Goal: Check status: Check status

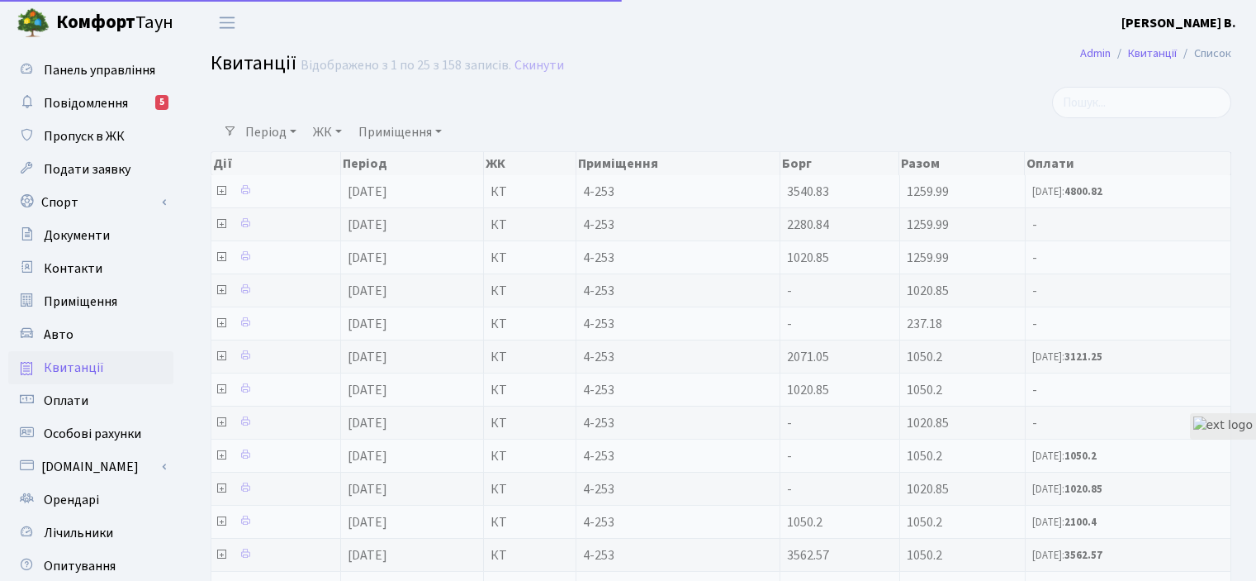
select select "25"
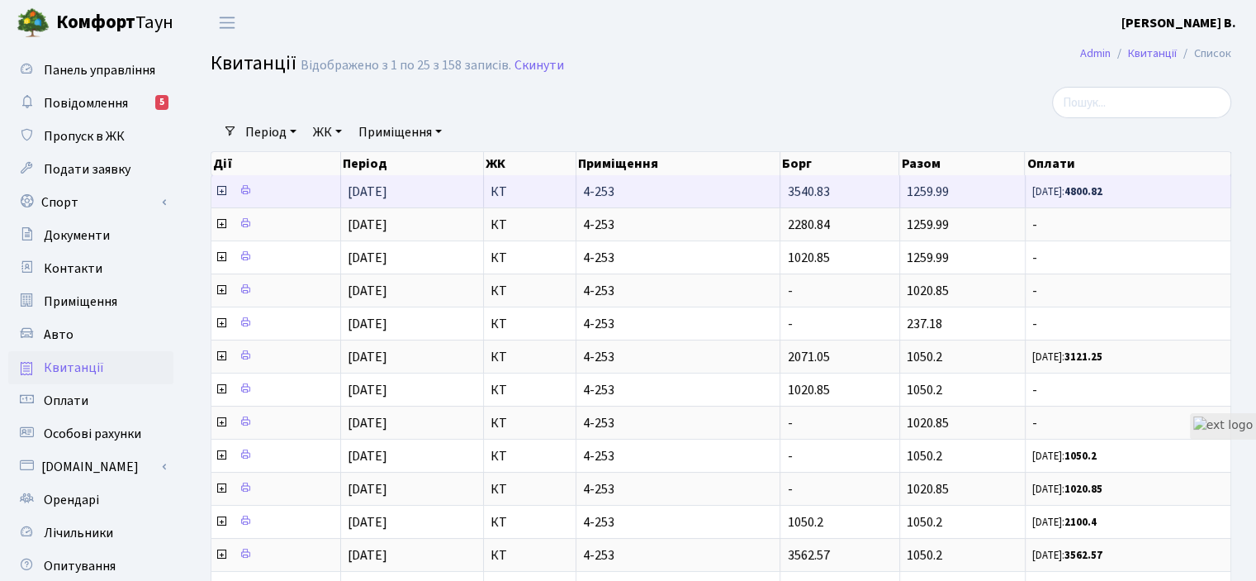
click at [225, 189] on icon at bounding box center [221, 190] width 13 height 13
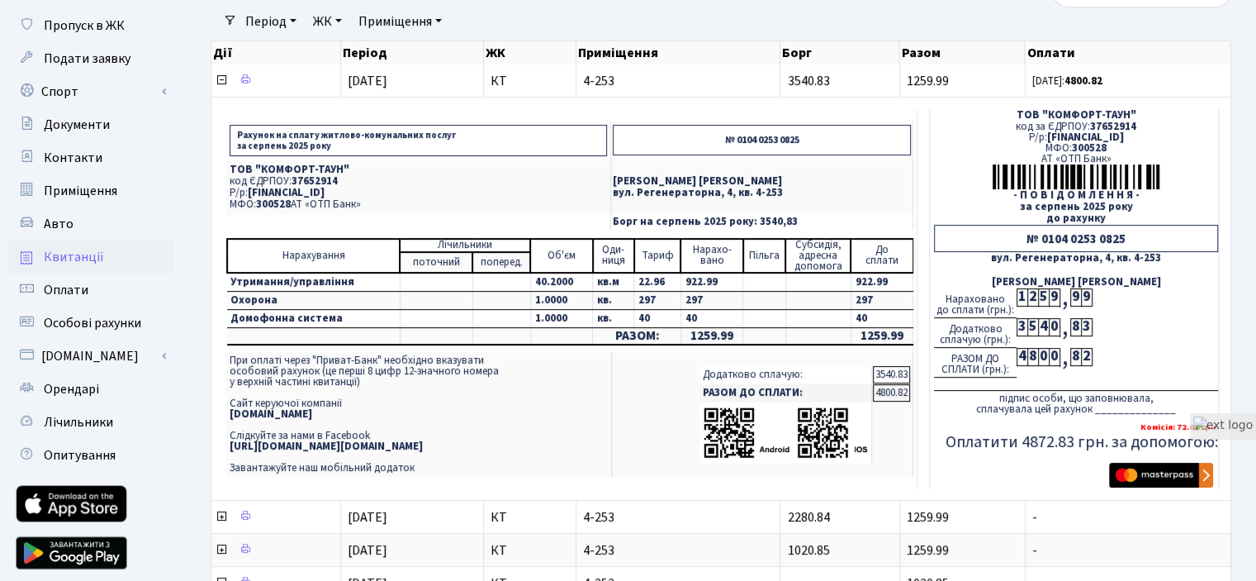
scroll to position [83, 0]
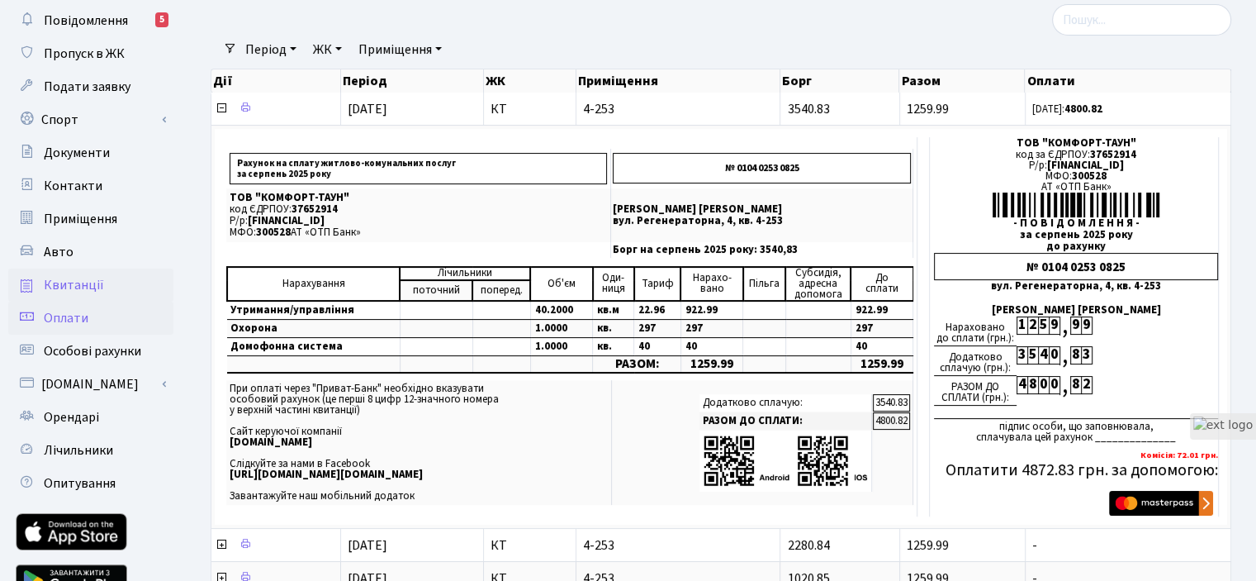
click at [79, 316] on span "Оплати" at bounding box center [66, 318] width 45 height 18
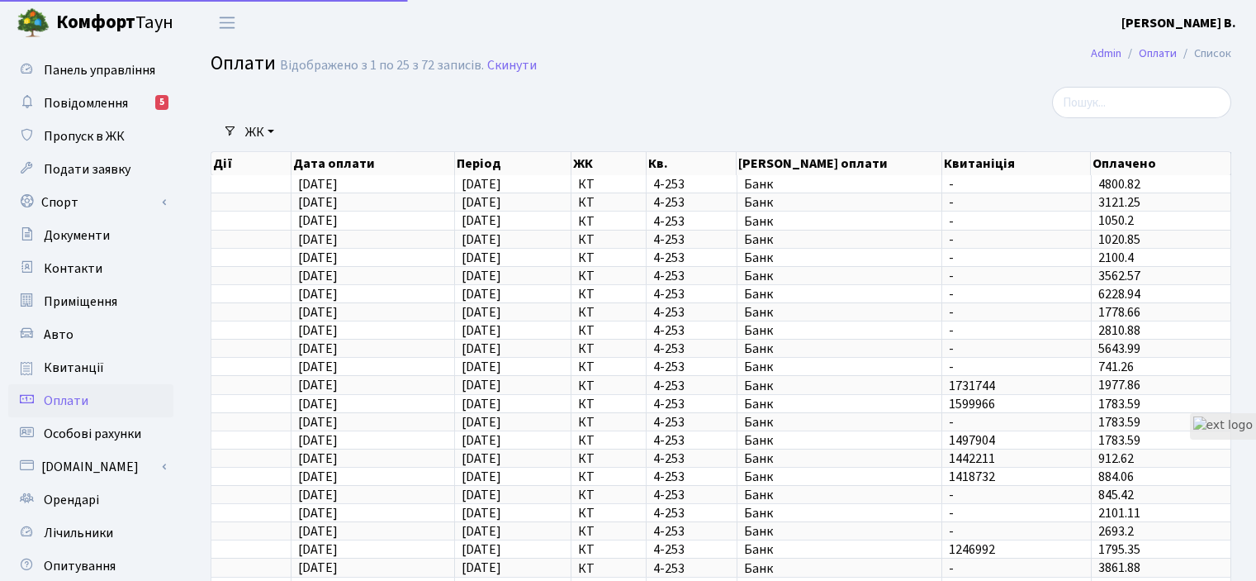
select select "25"
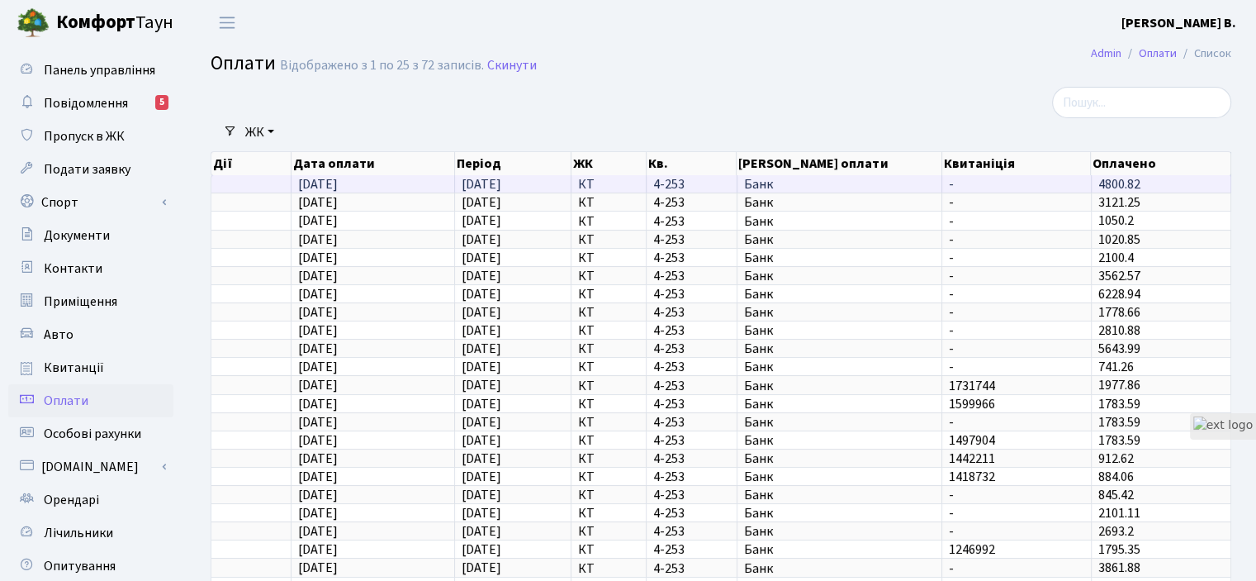
click at [338, 189] on span "[DATE]" at bounding box center [318, 184] width 40 height 18
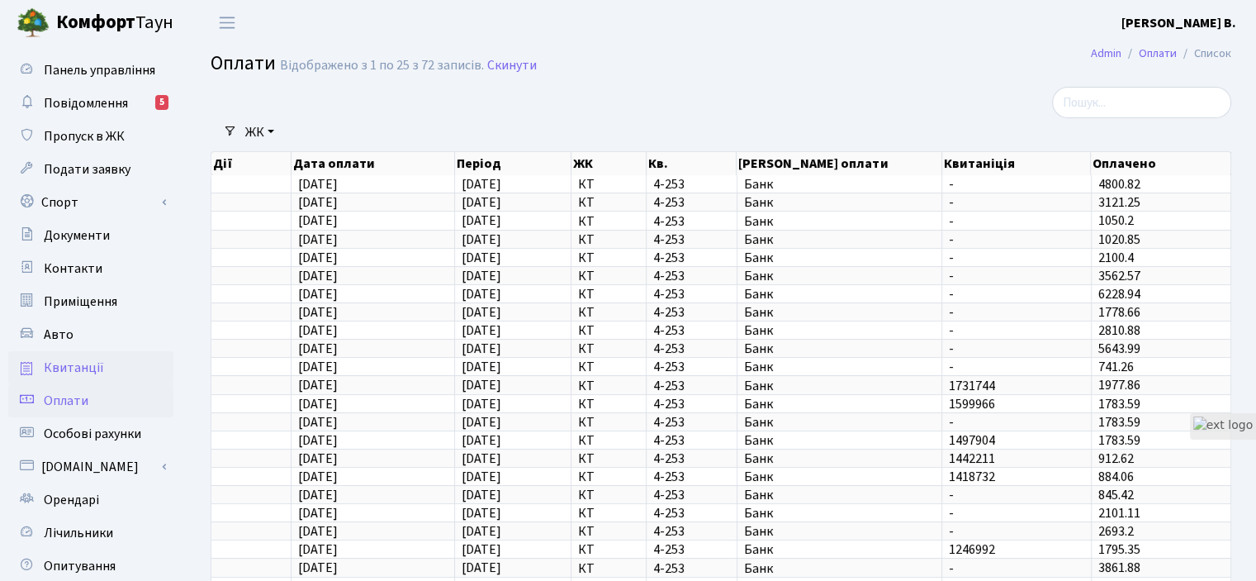
click at [76, 369] on span "Квитанції" at bounding box center [74, 367] width 60 height 18
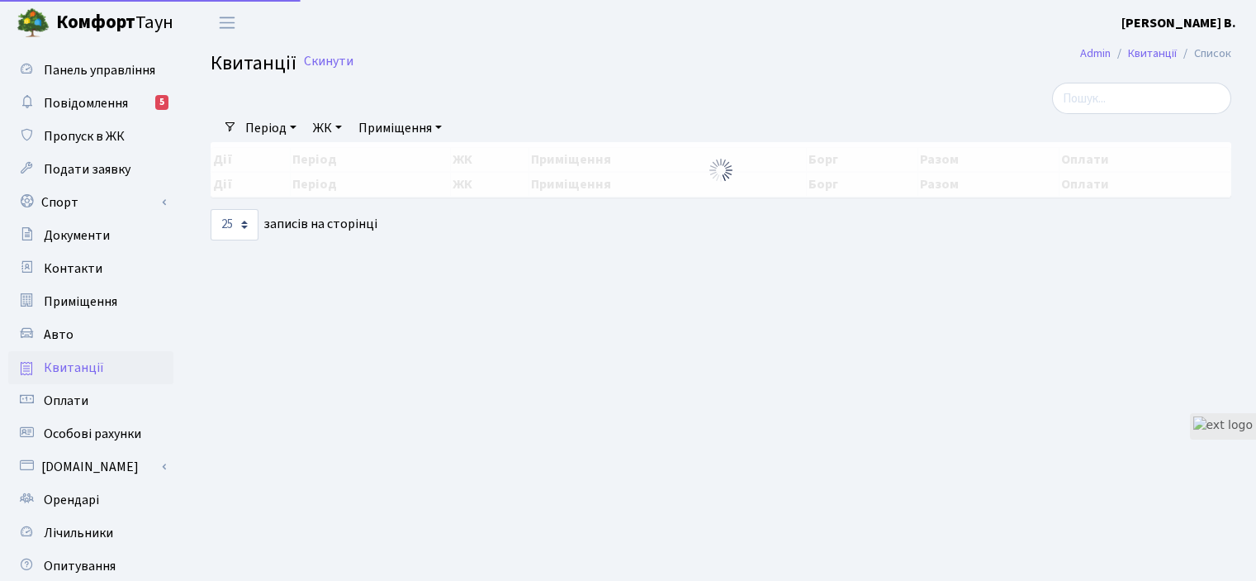
select select "25"
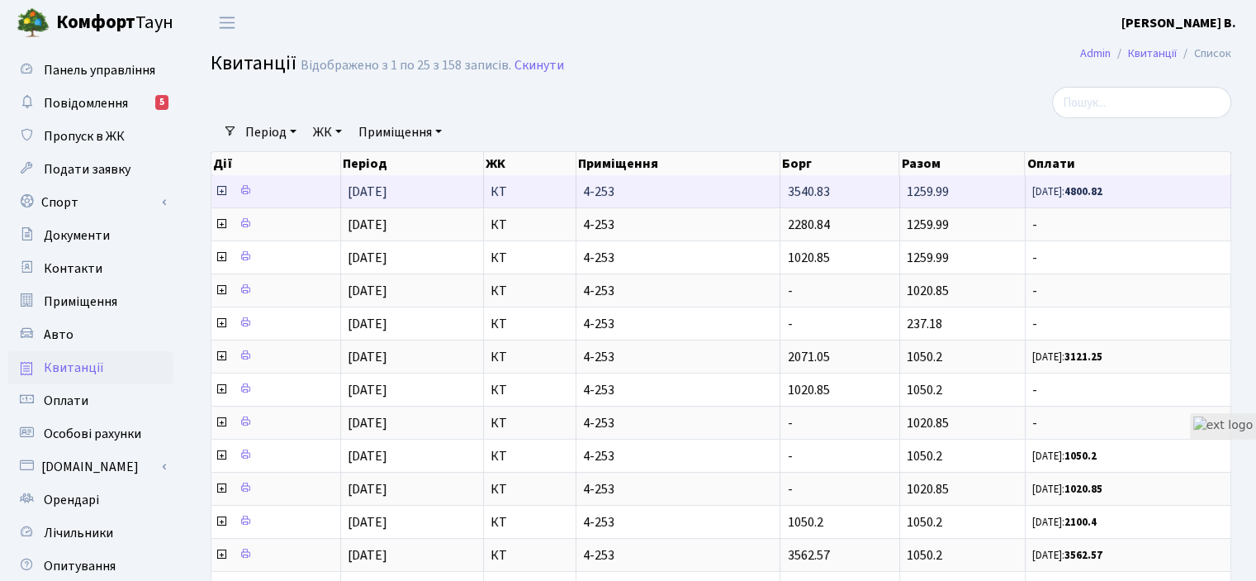
click at [220, 189] on icon at bounding box center [221, 190] width 13 height 13
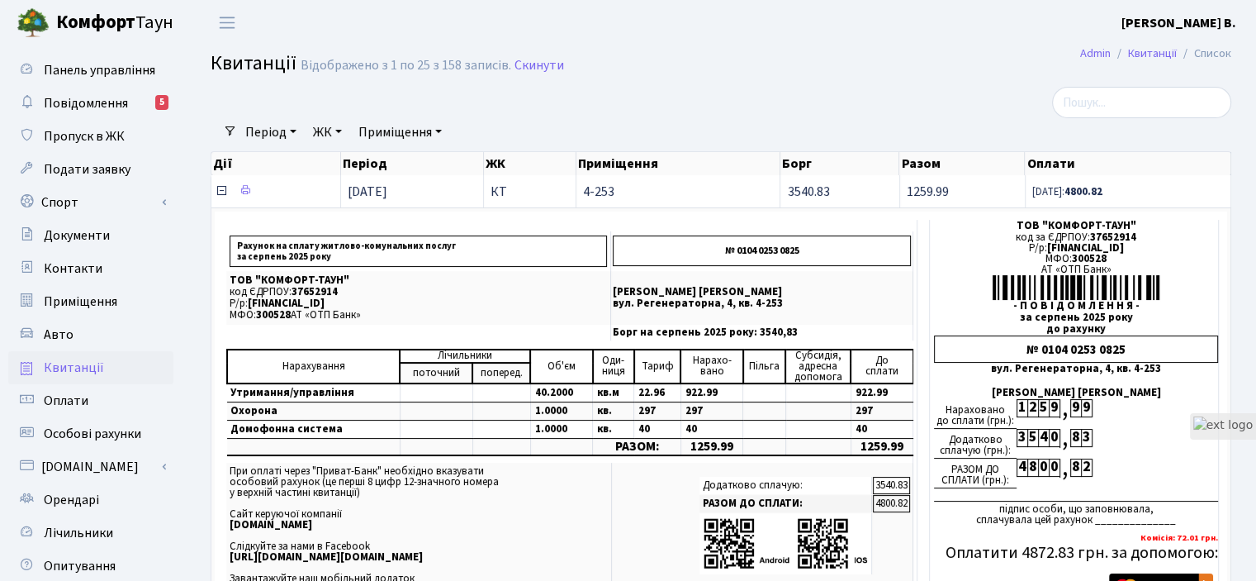
click at [220, 189] on icon at bounding box center [221, 190] width 13 height 13
